Goal: Find specific page/section: Find specific page/section

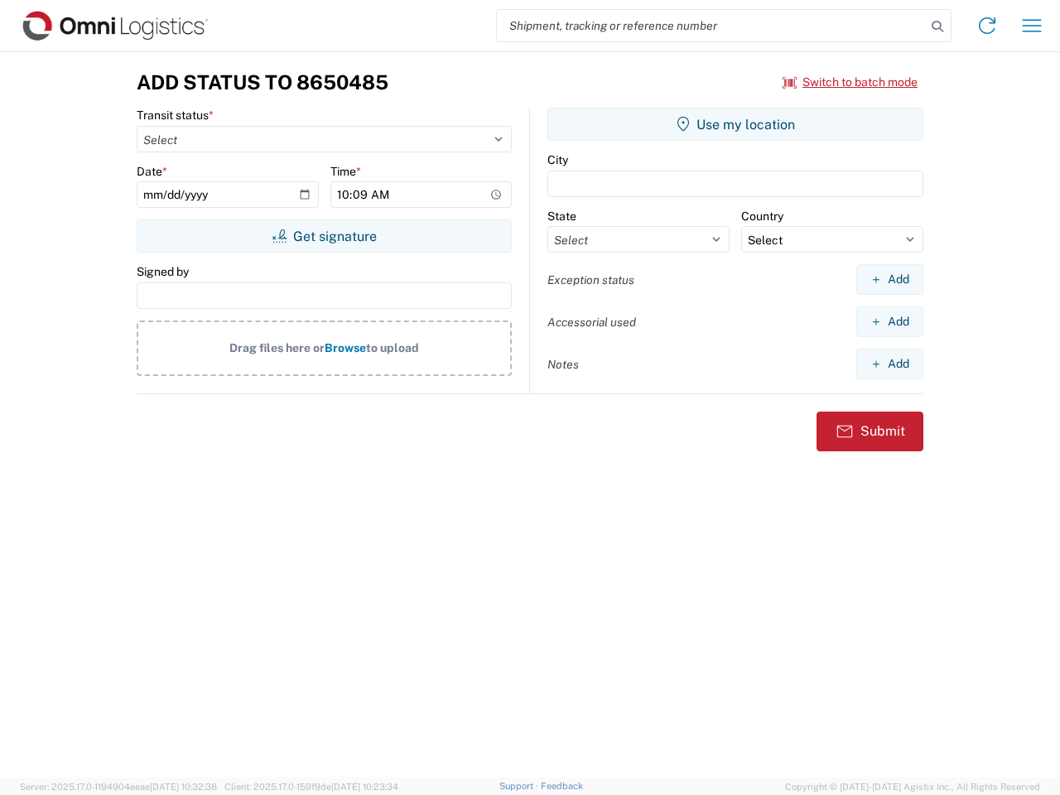
click at [711, 26] on input "search" at bounding box center [711, 25] width 429 height 31
click at [937, 26] on icon at bounding box center [937, 26] width 23 height 23
click at [987, 26] on icon at bounding box center [987, 25] width 26 height 26
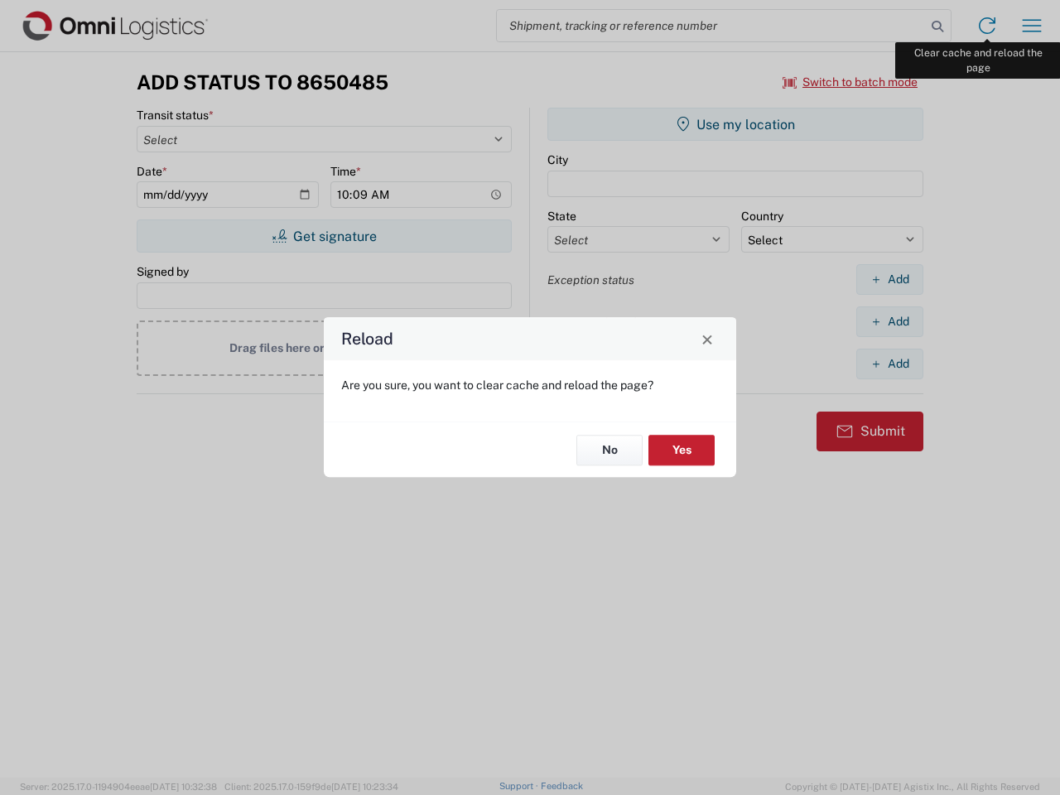
click at [1032, 26] on div "Reload Are you sure, you want to clear cache and reload the page? No Yes" at bounding box center [530, 397] width 1060 height 795
click at [850, 82] on div "Reload Are you sure, you want to clear cache and reload the page? No Yes" at bounding box center [530, 397] width 1060 height 795
click at [324, 236] on div "Reload Are you sure, you want to clear cache and reload the page? No Yes" at bounding box center [530, 397] width 1060 height 795
click at [735, 124] on div "Reload Are you sure, you want to clear cache and reload the page? No Yes" at bounding box center [530, 397] width 1060 height 795
click at [889, 279] on div "Reload Are you sure, you want to clear cache and reload the page? No Yes" at bounding box center [530, 397] width 1060 height 795
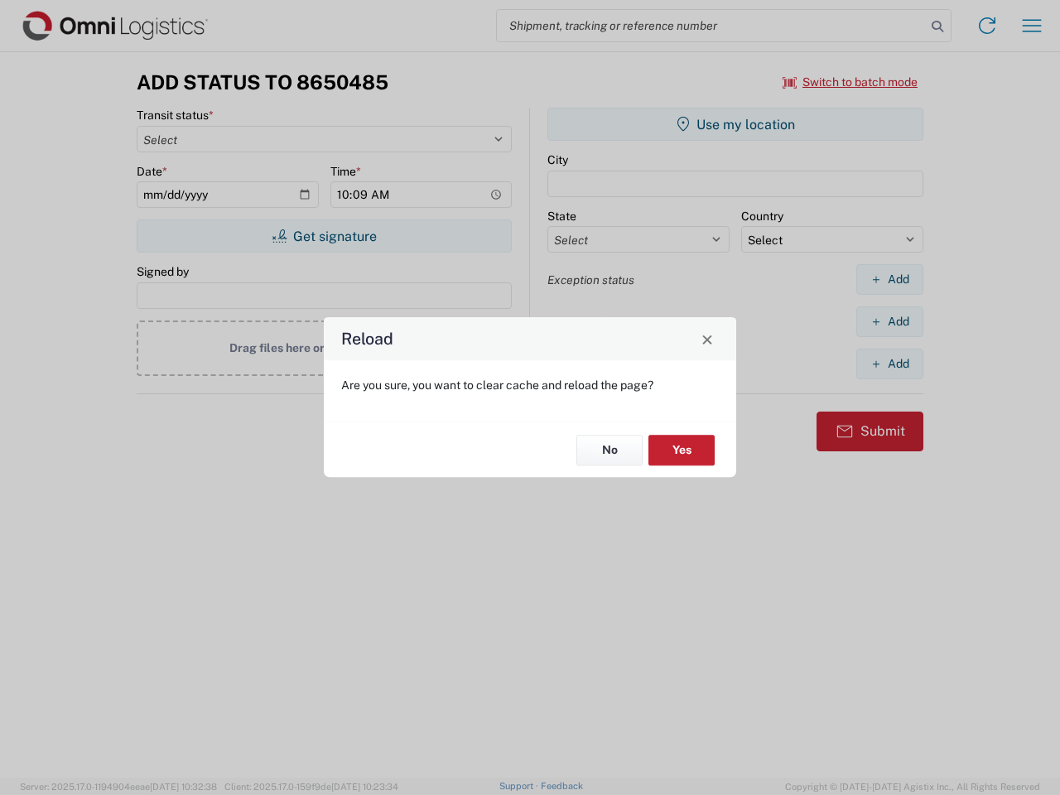
click at [889, 321] on div "Reload Are you sure, you want to clear cache and reload the page? No Yes" at bounding box center [530, 397] width 1060 height 795
click at [889, 364] on div "Reload Are you sure, you want to clear cache and reload the page? No Yes" at bounding box center [530, 397] width 1060 height 795
